Goal: Task Accomplishment & Management: Complete application form

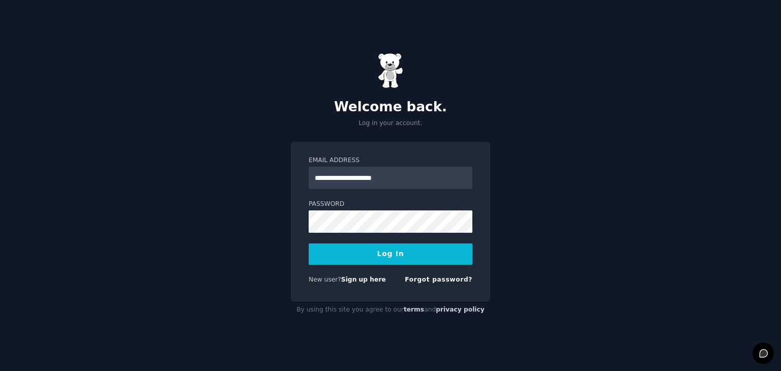
type input "**********"
click at [414, 252] on button "Log In" at bounding box center [391, 254] width 164 height 21
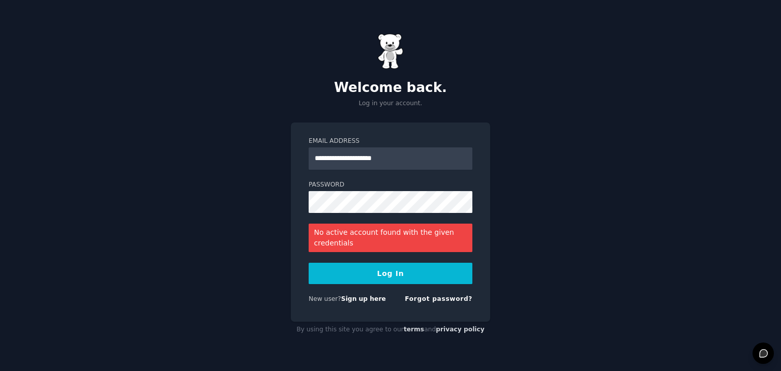
click at [413, 273] on button "Log In" at bounding box center [391, 273] width 164 height 21
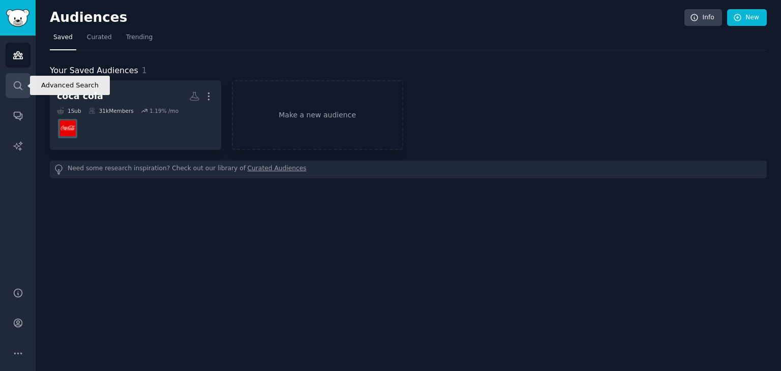
click at [23, 88] on link "Search" at bounding box center [18, 85] width 25 height 25
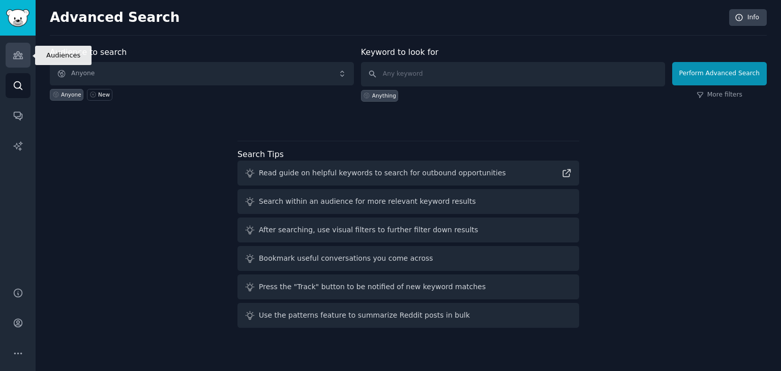
click at [13, 59] on icon "Sidebar" at bounding box center [18, 55] width 11 height 11
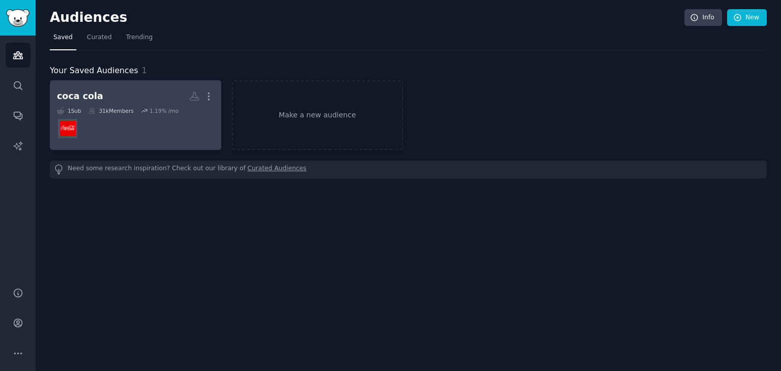
click at [88, 107] on icon at bounding box center [91, 110] width 7 height 7
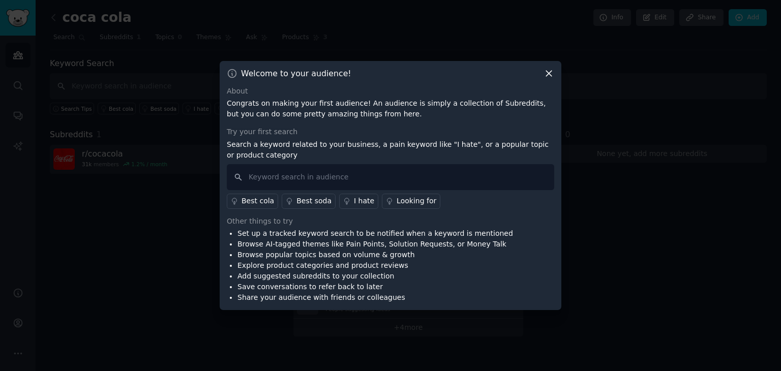
click at [549, 71] on icon at bounding box center [549, 73] width 11 height 11
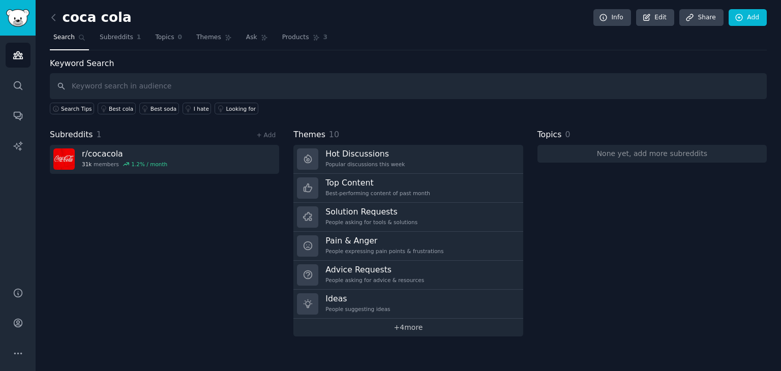
click at [418, 328] on link "+ 4 more" at bounding box center [407, 328] width 229 height 18
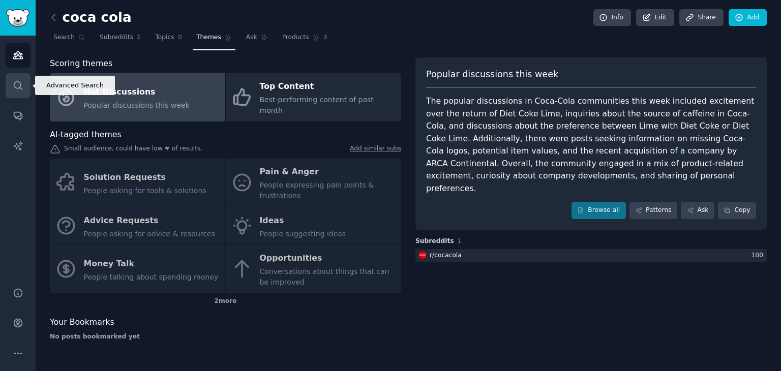
click at [22, 88] on icon "Sidebar" at bounding box center [18, 85] width 11 height 11
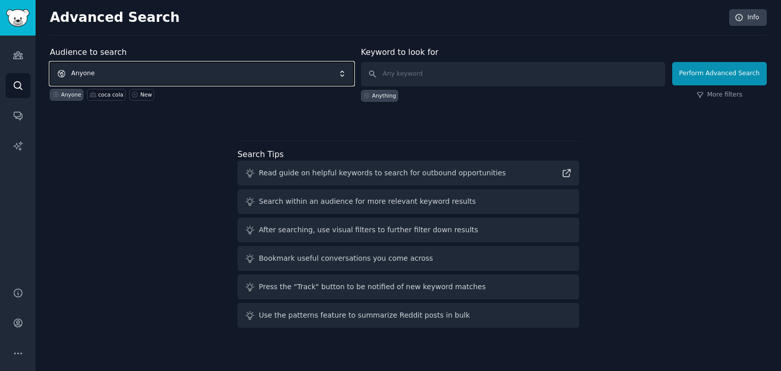
click at [170, 78] on span "Anyone" at bounding box center [202, 73] width 304 height 23
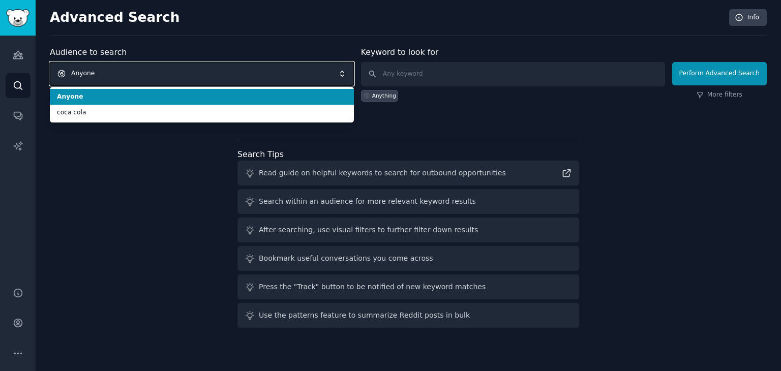
click at [170, 78] on span "Anyone" at bounding box center [202, 73] width 304 height 23
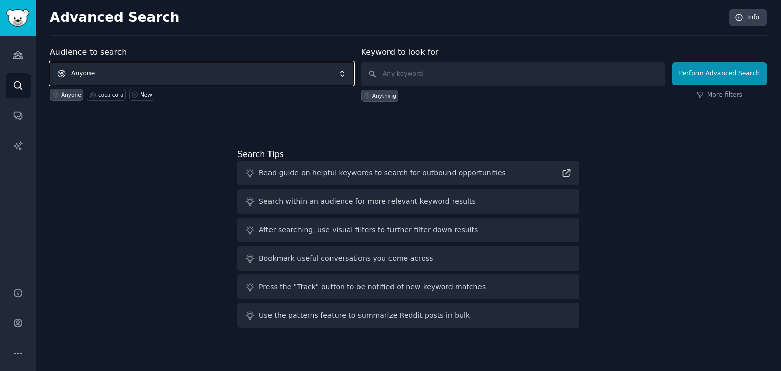
click at [170, 78] on span "Anyone" at bounding box center [202, 73] width 304 height 23
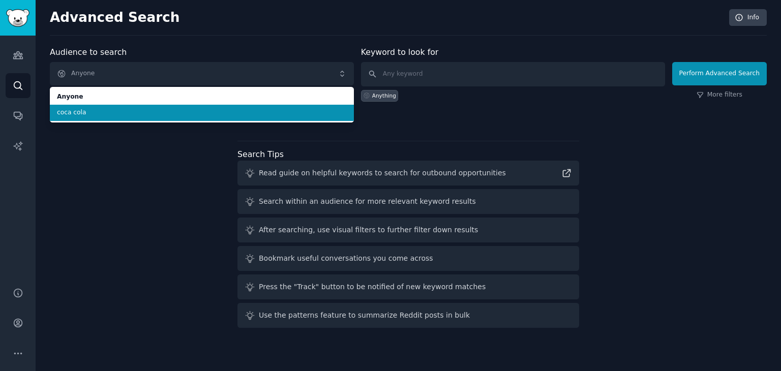
click at [142, 117] on li "coca cola" at bounding box center [202, 113] width 304 height 16
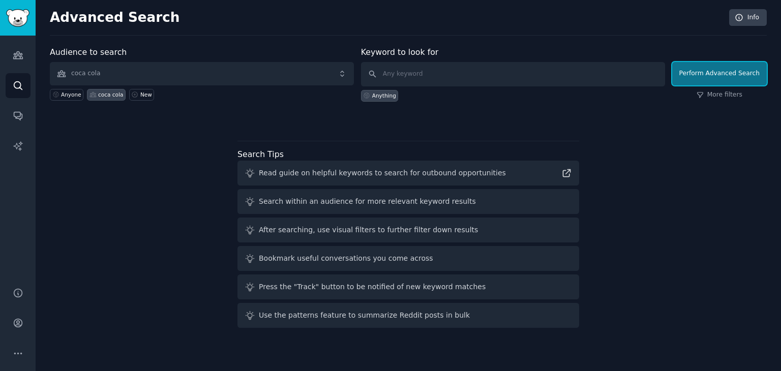
click at [712, 72] on button "Perform Advanced Search" at bounding box center [719, 73] width 95 height 23
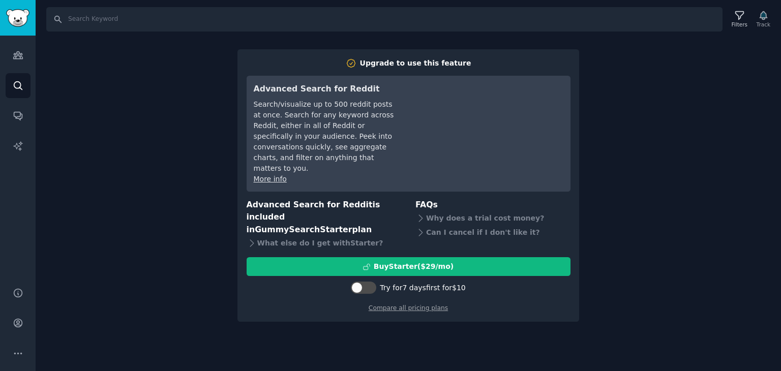
click at [720, 214] on div "Search Filters Track Upgrade to use this feature Advanced Search for Reddit Sea…" at bounding box center [409, 185] width 746 height 371
click at [126, 16] on input "Search" at bounding box center [384, 19] width 676 height 24
type input "coca cola"
click at [19, 25] on img "Sidebar" at bounding box center [17, 18] width 23 height 18
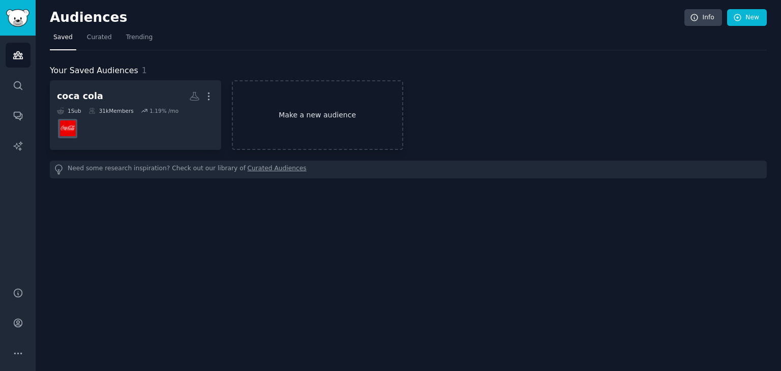
click at [297, 114] on link "Make a new audience" at bounding box center [317, 115] width 171 height 70
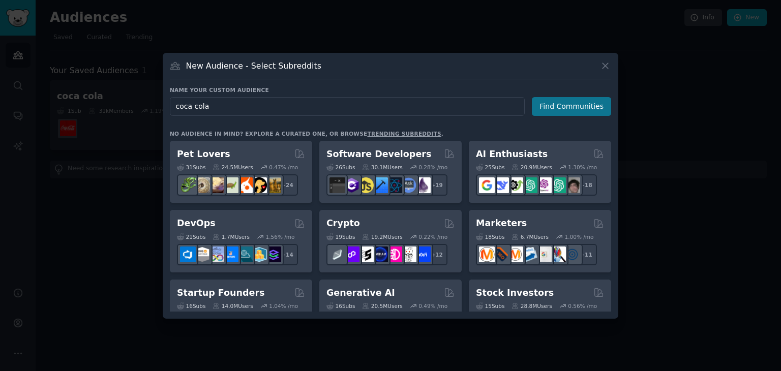
type input "coca cola"
click at [580, 111] on button "Find Communities" at bounding box center [571, 106] width 79 height 19
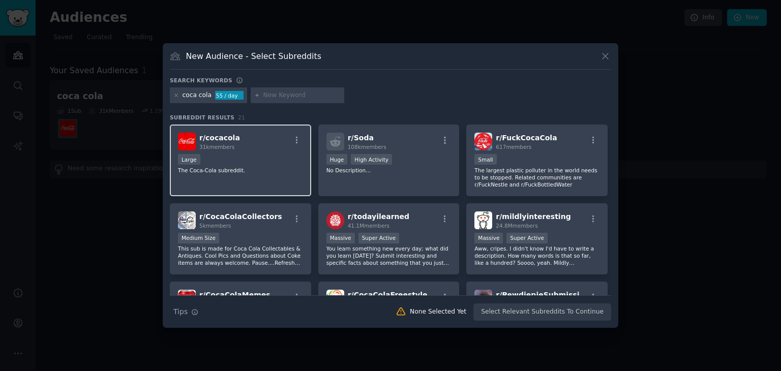
click at [293, 183] on div "r/ cocacola 31k members Large The Coca-Cola subreddit." at bounding box center [240, 161] width 141 height 72
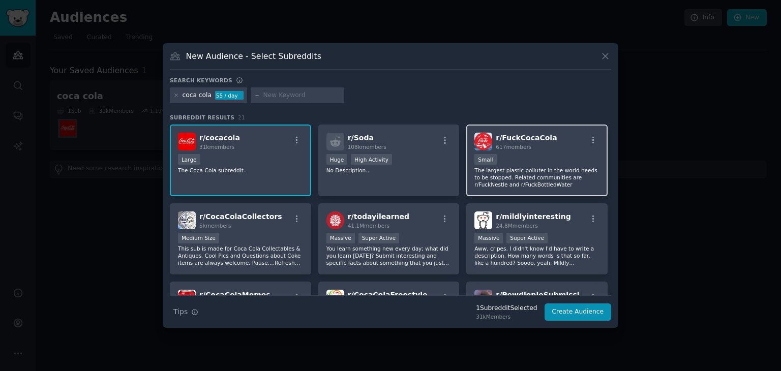
click at [555, 184] on p "The largest plastic polluter in the world needs to be stopped. Related communit…" at bounding box center [537, 177] width 125 height 21
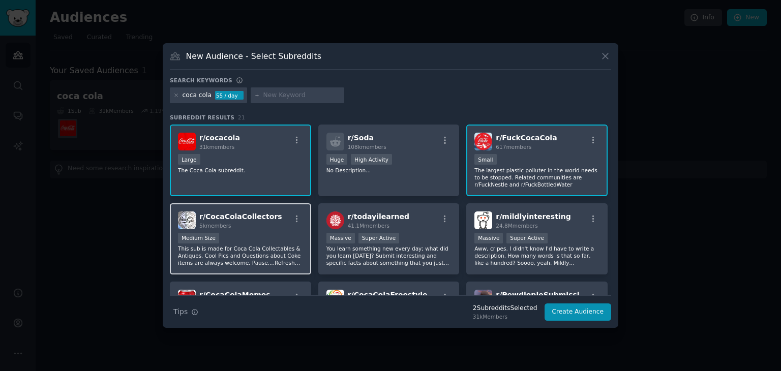
click at [234, 241] on div "Medium Size" at bounding box center [240, 239] width 125 height 13
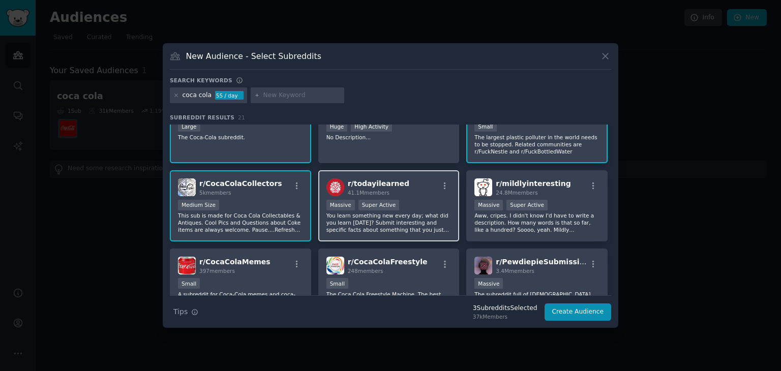
scroll to position [51, 0]
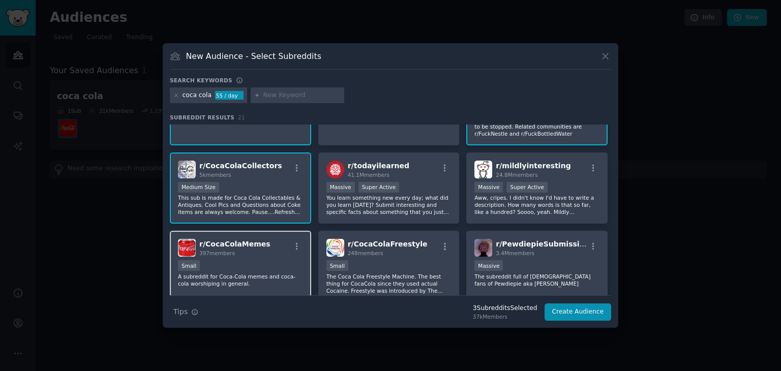
click at [260, 261] on div "Small" at bounding box center [240, 266] width 125 height 13
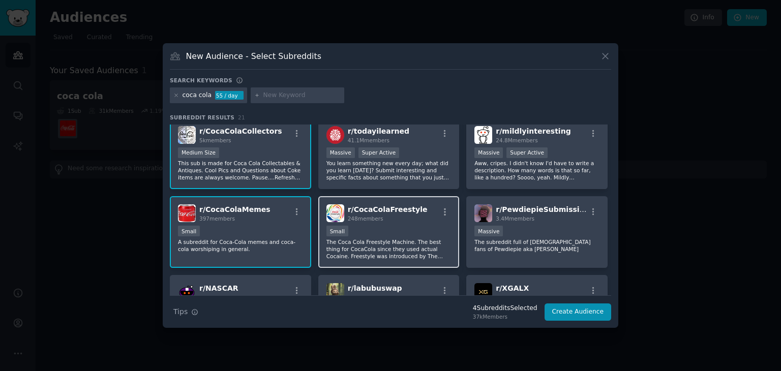
scroll to position [102, 0]
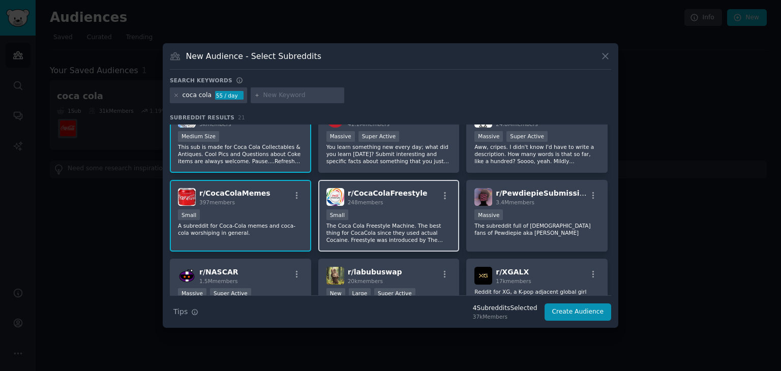
click at [395, 215] on div "Small" at bounding box center [389, 216] width 125 height 13
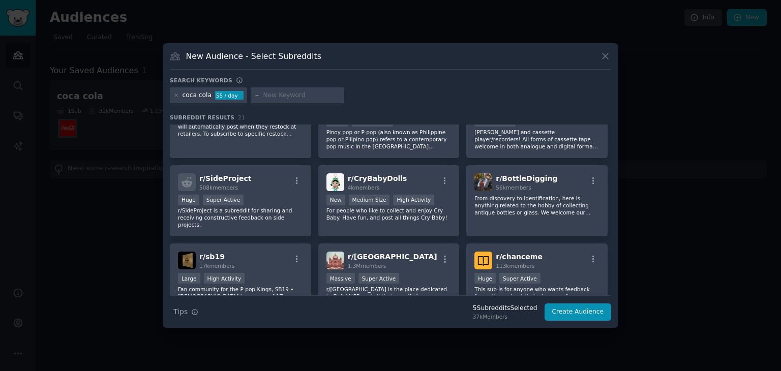
scroll to position [377, 0]
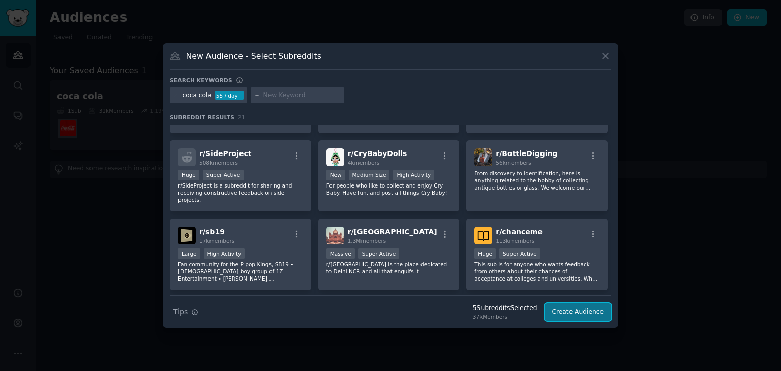
click at [576, 315] on button "Create Audience" at bounding box center [578, 312] width 67 height 17
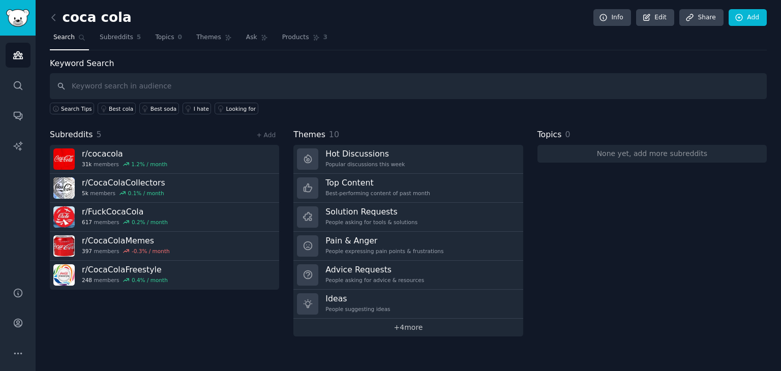
click at [454, 325] on link "+ 4 more" at bounding box center [407, 328] width 229 height 18
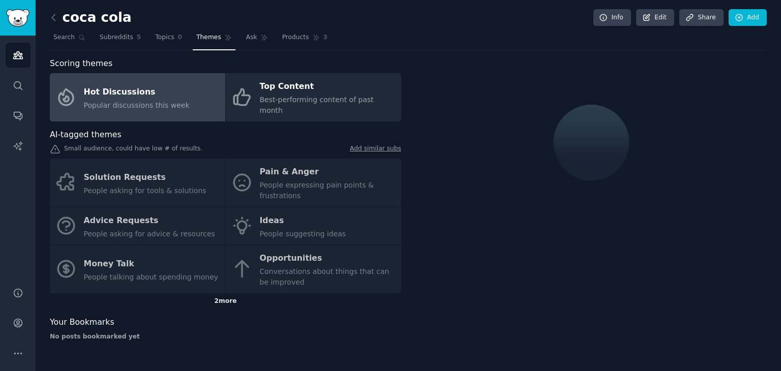
click at [227, 293] on div "2 more" at bounding box center [225, 301] width 351 height 16
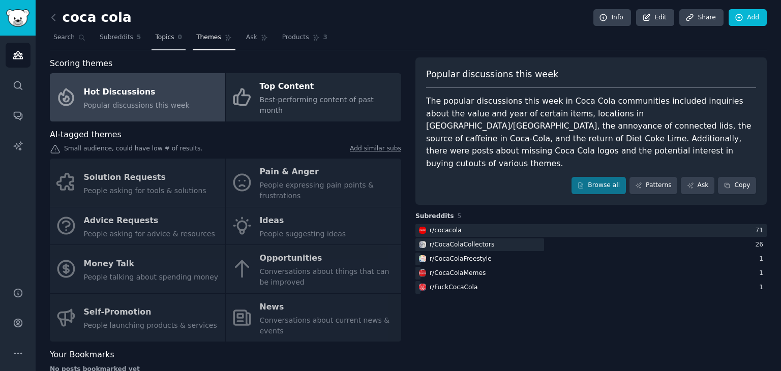
click at [167, 37] on link "Topics 0" at bounding box center [169, 39] width 34 height 21
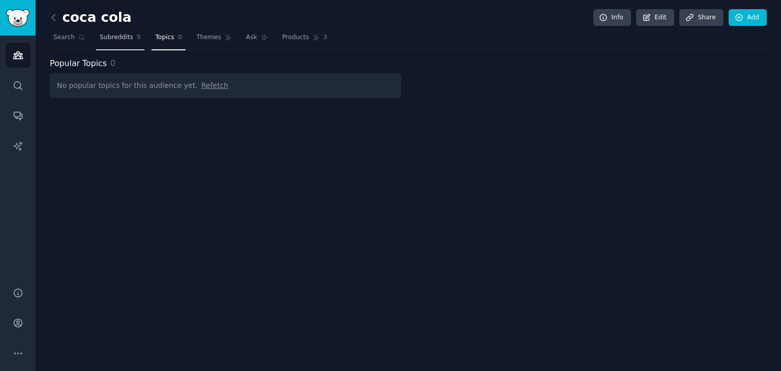
click at [124, 35] on span "Subreddits" at bounding box center [117, 37] width 34 height 9
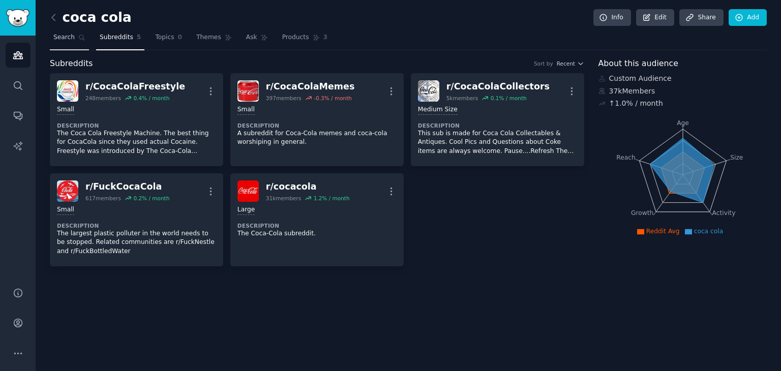
click at [77, 41] on link "Search" at bounding box center [69, 39] width 39 height 21
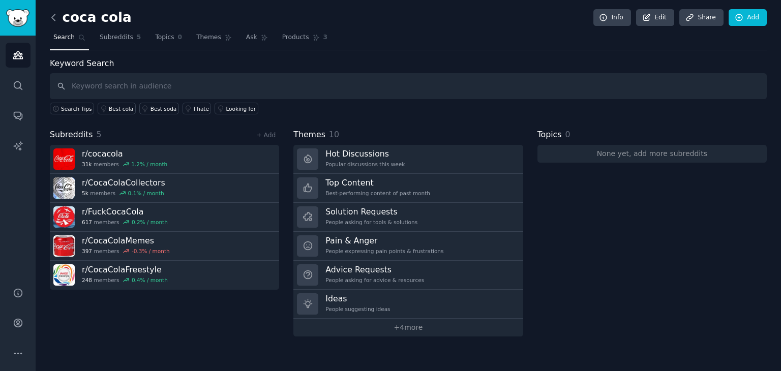
click at [54, 17] on icon at bounding box center [53, 17] width 11 height 11
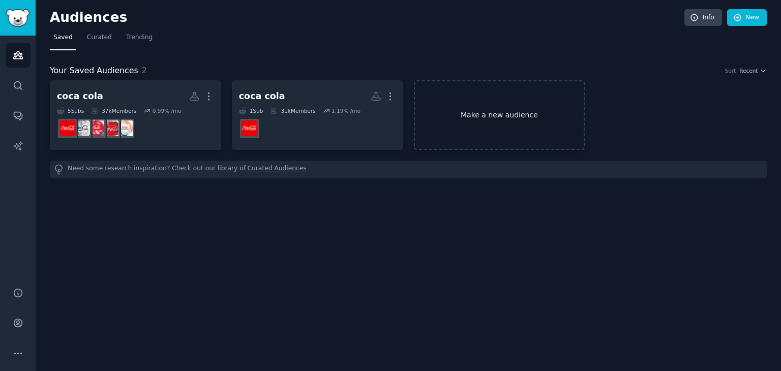
click at [471, 109] on link "Make a new audience" at bounding box center [499, 115] width 171 height 70
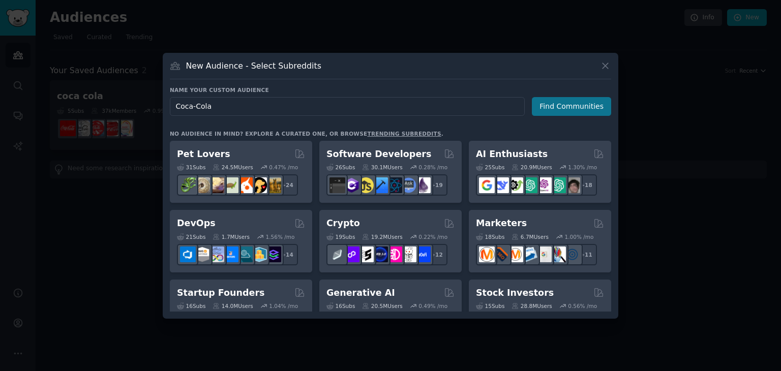
type input "Coca-Cola"
click at [572, 104] on button "Find Communities" at bounding box center [571, 106] width 79 height 19
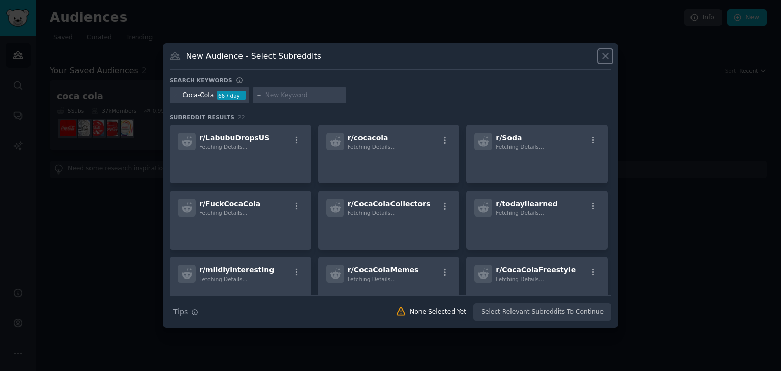
click at [602, 51] on icon at bounding box center [605, 56] width 11 height 11
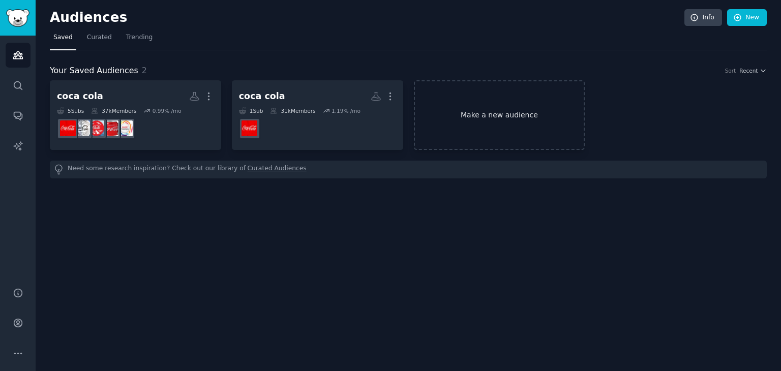
click at [496, 100] on link "Make a new audience" at bounding box center [499, 115] width 171 height 70
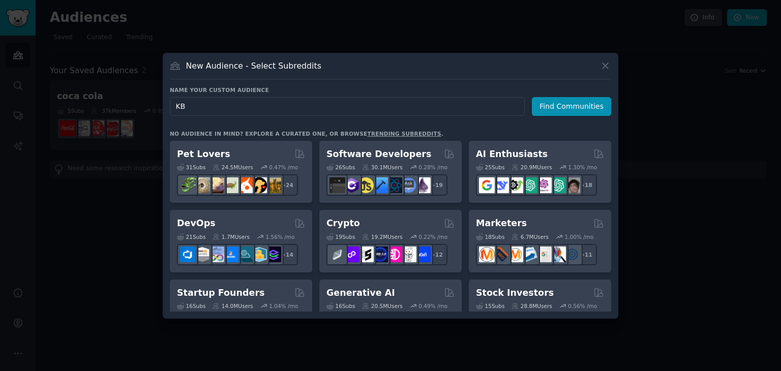
type input "KBC"
click button "Find Communities" at bounding box center [571, 106] width 79 height 19
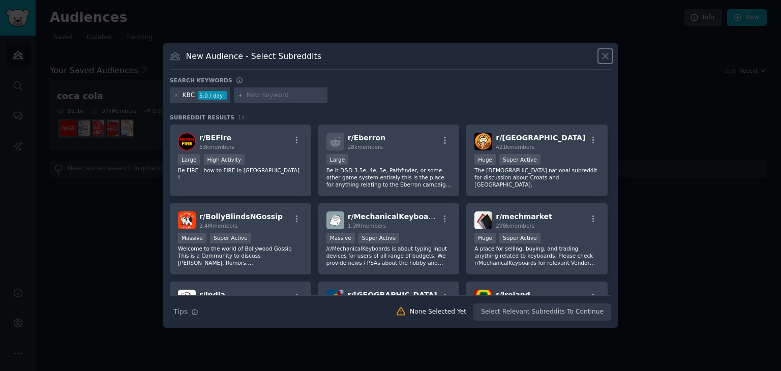
click at [600, 54] on icon at bounding box center [605, 56] width 11 height 11
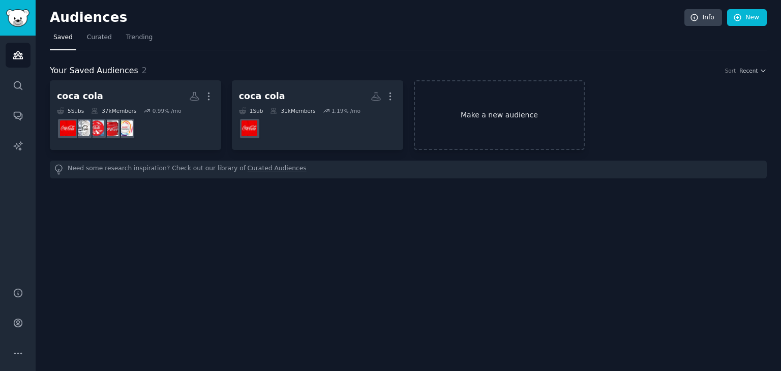
click at [501, 110] on link "Make a new audience" at bounding box center [499, 115] width 171 height 70
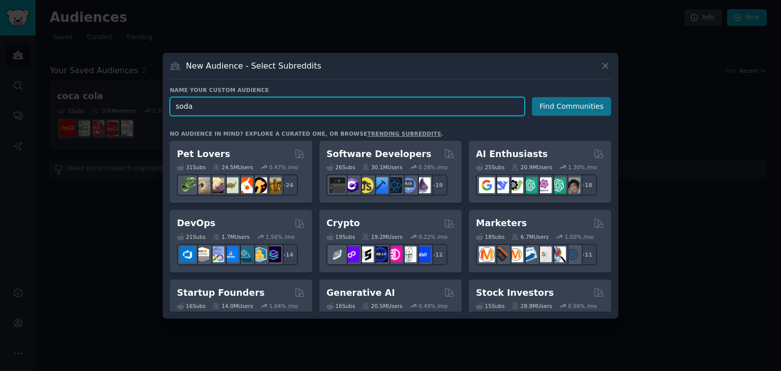
type input "soda"
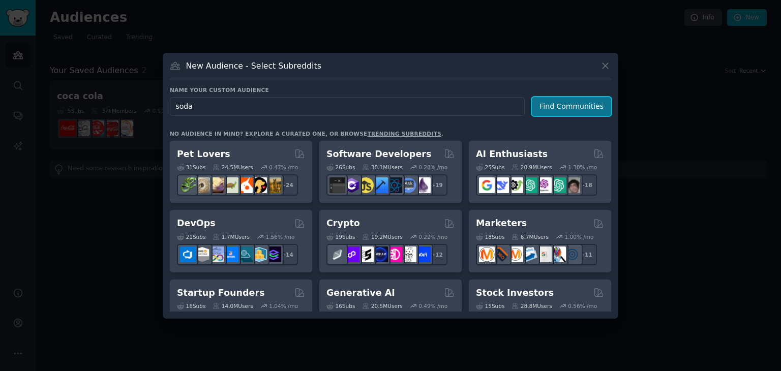
click at [599, 106] on button "Find Communities" at bounding box center [571, 106] width 79 height 19
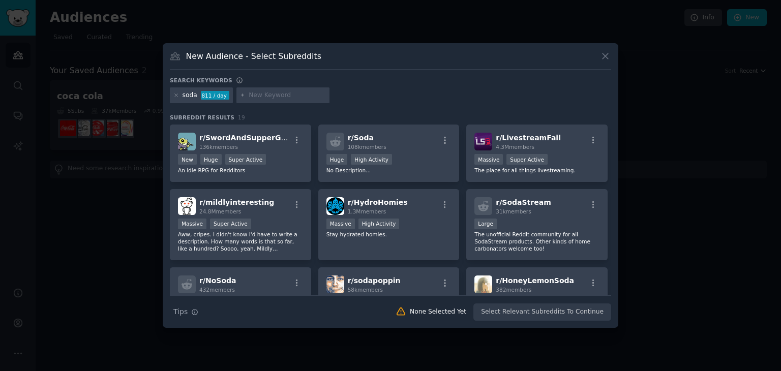
click at [300, 96] on input "text" at bounding box center [287, 95] width 77 height 9
type input "drinks"
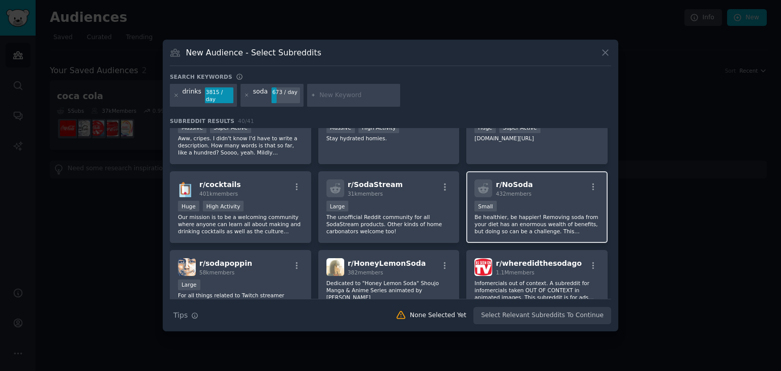
scroll to position [102, 0]
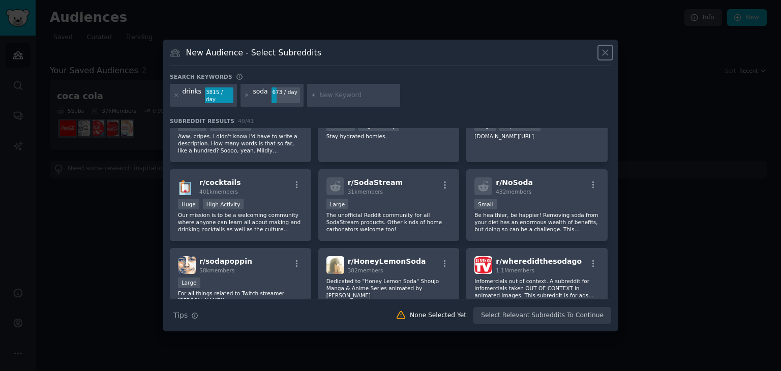
click at [606, 55] on icon at bounding box center [606, 53] width 6 height 6
